Goal: Information Seeking & Learning: Learn about a topic

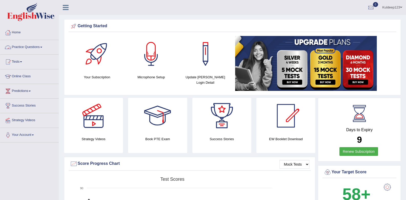
click at [43, 46] on link "Practice Questions" at bounding box center [29, 46] width 58 height 13
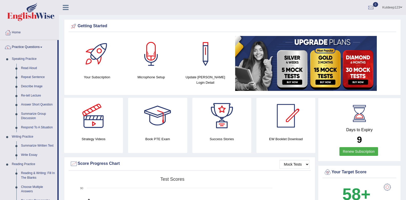
click at [63, 132] on div "Strategy Videos" at bounding box center [94, 125] width 64 height 55
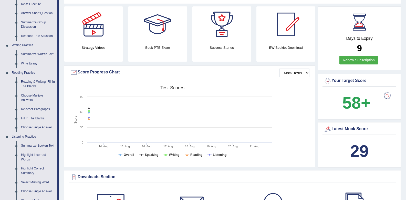
scroll to position [113, 0]
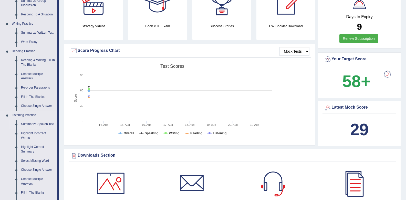
click at [43, 124] on link "Summarize Spoken Text" at bounding box center [38, 123] width 39 height 9
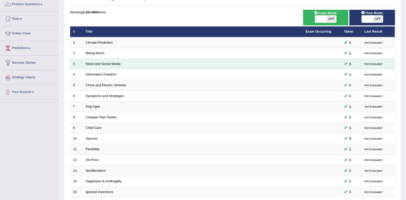
scroll to position [21, 0]
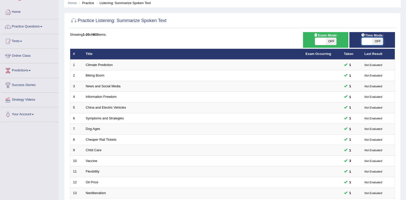
click at [367, 44] on span at bounding box center [367, 41] width 11 height 7
checkbox input "true"
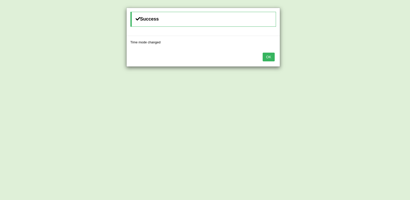
click at [271, 57] on button "OK" at bounding box center [269, 57] width 12 height 9
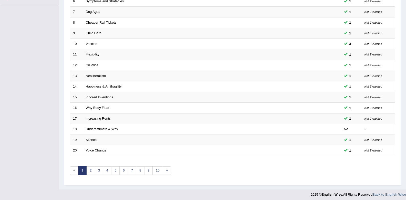
scroll to position [140, 0]
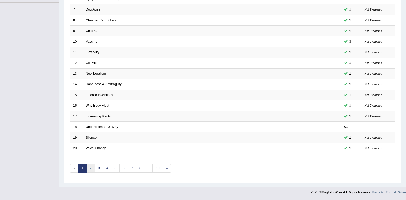
click at [90, 170] on link "2" at bounding box center [90, 168] width 8 height 8
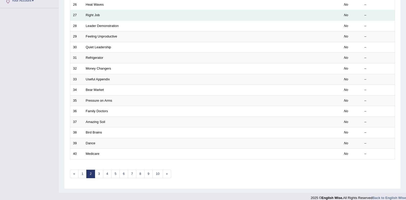
scroll to position [140, 0]
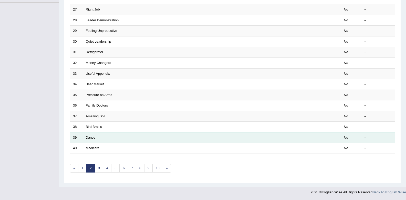
click at [92, 138] on link "Dance" at bounding box center [91, 137] width 10 height 4
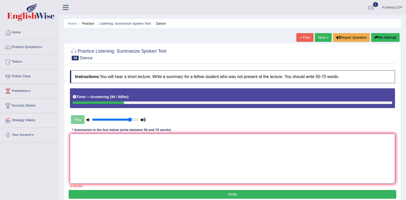
click at [83, 140] on textarea at bounding box center [232, 159] width 325 height 50
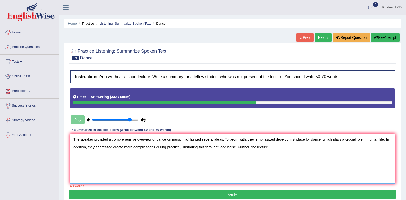
click at [114, 147] on textarea "The speaker provided a comprehensive overview of dance on music, highlighted se…" at bounding box center [232, 159] width 325 height 50
click at [273, 149] on textarea "The speaker provided a comprehensive overview of dance on music, highlighted se…" at bounding box center [232, 159] width 325 height 50
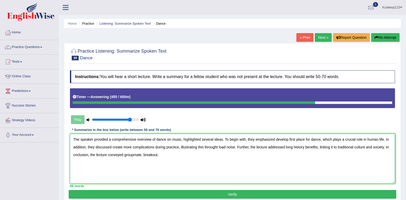
click at [142, 156] on textarea "The speaker provided a comprehensive overview of dance on music, highlighted se…" at bounding box center [232, 159] width 325 height 50
click at [162, 153] on textarea "The speaker provided a comprehensive overview of dance on music, highlighted se…" at bounding box center [232, 159] width 325 height 50
type textarea "The speaker provided a comprehensive overview of dance on music, highlighted se…"
click at [234, 195] on button "Verify" at bounding box center [233, 194] width 328 height 9
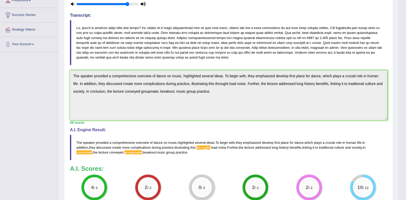
scroll to position [113, 0]
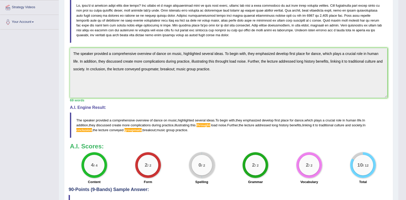
click at [301, 140] on div "Instructions: You will hear a short lecture. Write a summary for a fellow stude…" at bounding box center [229, 71] width 320 height 232
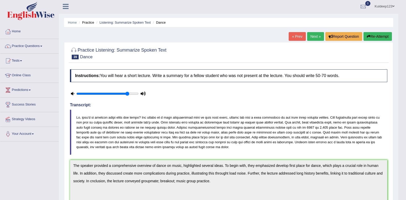
scroll to position [0, 0]
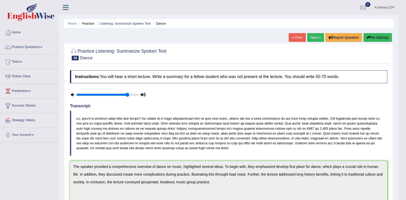
click at [313, 38] on link "Next »" at bounding box center [315, 37] width 17 height 9
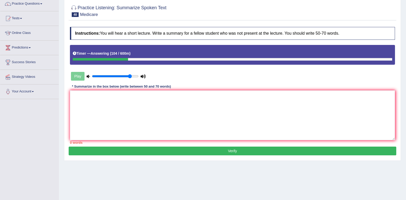
scroll to position [69, 0]
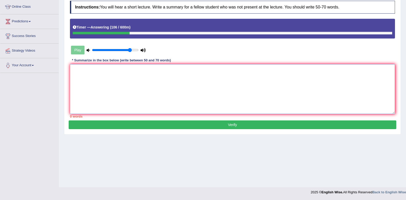
click at [83, 70] on textarea at bounding box center [232, 89] width 325 height 50
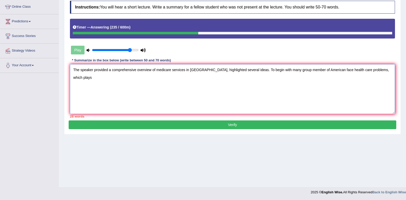
click at [363, 70] on textarea "The speaker provided a comprehensive overview of medicare services in America, …" at bounding box center [232, 89] width 325 height 50
click at [330, 72] on textarea "The speaker provided a comprehensive overview of medicare services in America, …" at bounding box center [232, 89] width 325 height 50
click at [356, 70] on textarea "The speaker provided a comprehensive overview of medicare services in America, …" at bounding box center [232, 89] width 325 height 50
click at [381, 69] on textarea "The speaker provided a comprehensive overview of medicare services in America, …" at bounding box center [232, 89] width 325 height 50
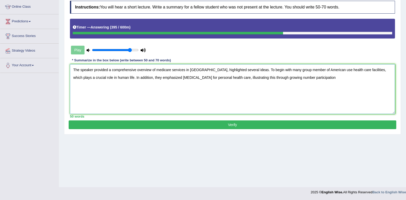
click at [281, 77] on textarea "The speaker provided a comprehensive overview of medicare services in America, …" at bounding box center [232, 89] width 325 height 50
click at [283, 77] on textarea "The speaker provided a comprehensive overview of medicare services in America, …" at bounding box center [232, 89] width 325 height 50
click at [310, 77] on textarea "The speaker provided a comprehensive overview of medicare services in America, …" at bounding box center [232, 89] width 325 height 50
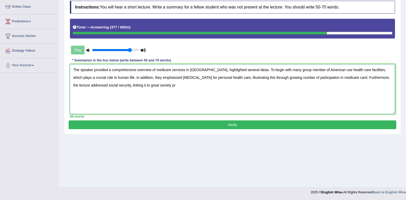
click at [133, 86] on textarea "The speaker provided a comprehensive overview of medicare services in America, …" at bounding box center [232, 89] width 325 height 50
click at [170, 85] on textarea "The speaker provided a comprehensive overview of medicare services in America, …" at bounding box center [232, 89] width 325 height 50
click at [257, 76] on textarea "The speaker provided a comprehensive overview of medicare services in America, …" at bounding box center [232, 89] width 325 height 50
click at [217, 77] on textarea "The speaker provided a comprehensive overview of medicare services in America, …" at bounding box center [232, 89] width 325 height 50
click at [163, 84] on textarea "The speaker provided a comprehensive overview of medicare services in America, …" at bounding box center [232, 89] width 325 height 50
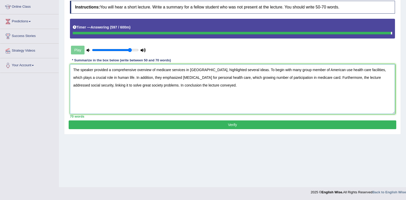
type textarea "The speaker provided a comprehensive overview of medicare services in America, …"
click at [235, 125] on button "Verify" at bounding box center [233, 124] width 328 height 9
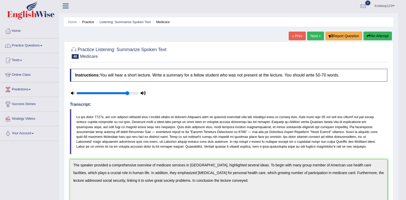
scroll to position [0, 0]
